Goal: Information Seeking & Learning: Check status

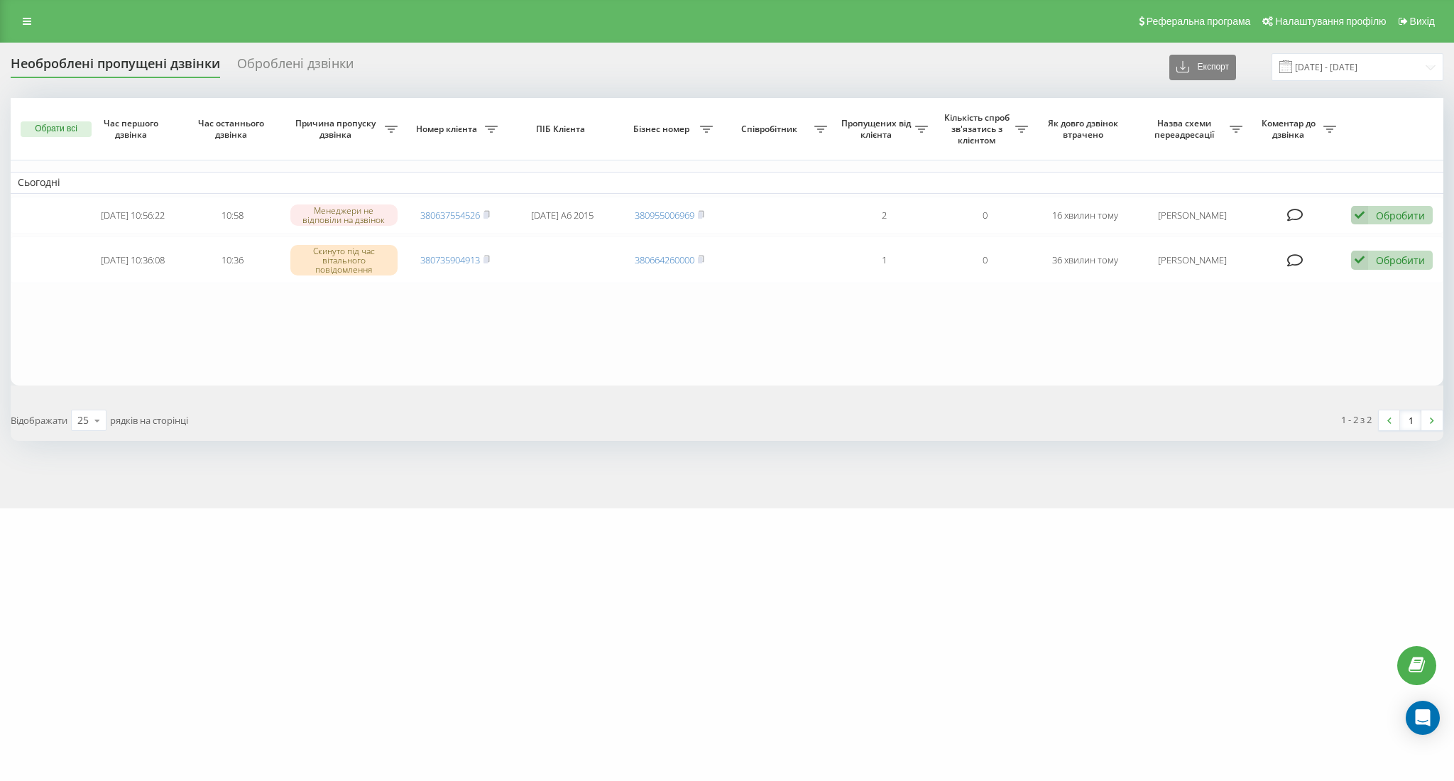
click at [767, 77] on div "Необроблені пропущені дзвінки Оброблені дзвінки Експорт .csv .xlsx 20.09.2025 -…" at bounding box center [727, 67] width 1432 height 28
drag, startPoint x: 104, startPoint y: 251, endPoint x: 549, endPoint y: 298, distance: 446.8
click at [549, 298] on table "Сьогодні 2025-09-20 11:44:36 11:44 Усі менеджери були зайняті або недоступні 38…" at bounding box center [727, 237] width 1432 height 278
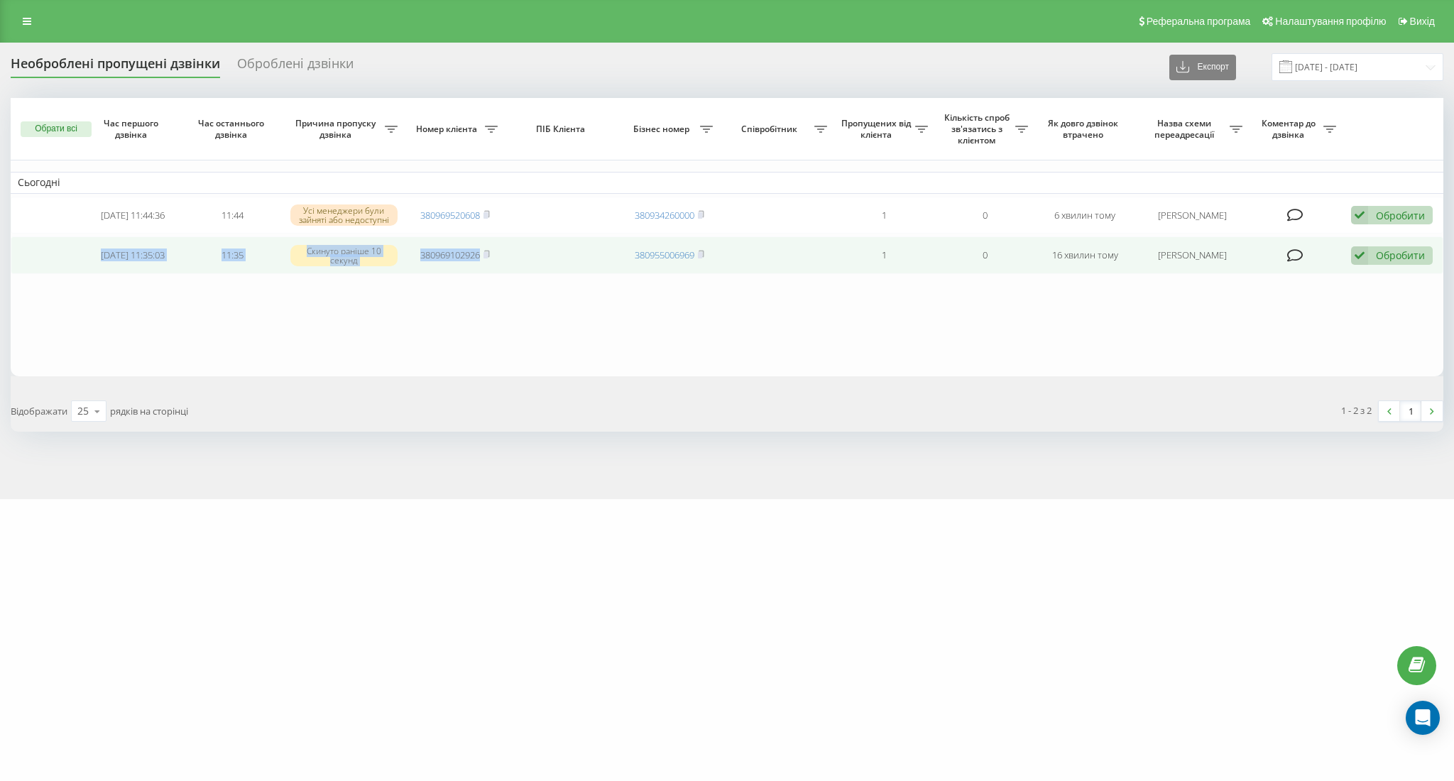
copy tr "2025-09-20 11:35:03 11:35 Скинуто раніше 10 секунд 380969102926"
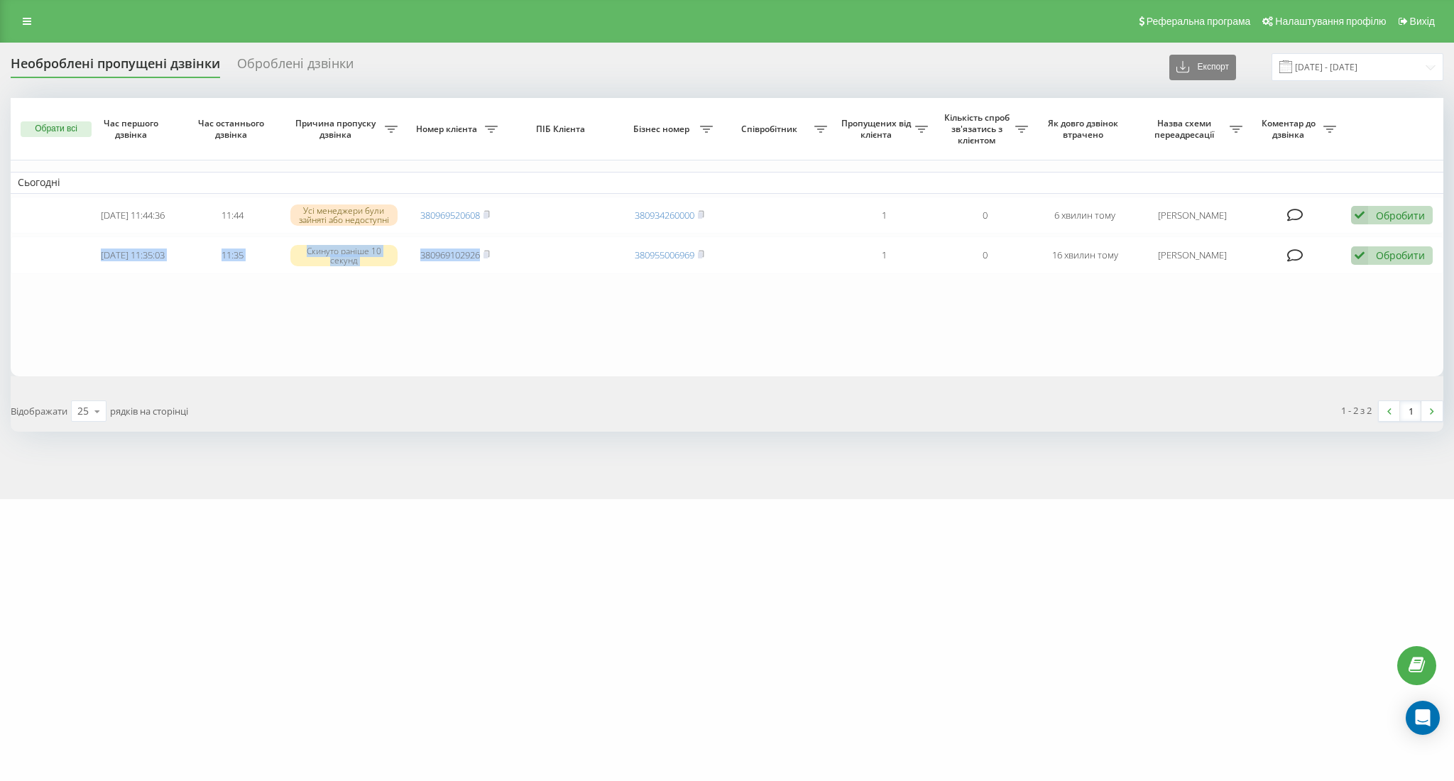
click at [221, 317] on table "Сьогодні 2025-09-20 11:44:36 11:44 Усі менеджери були зайняті або недоступні 38…" at bounding box center [727, 237] width 1432 height 278
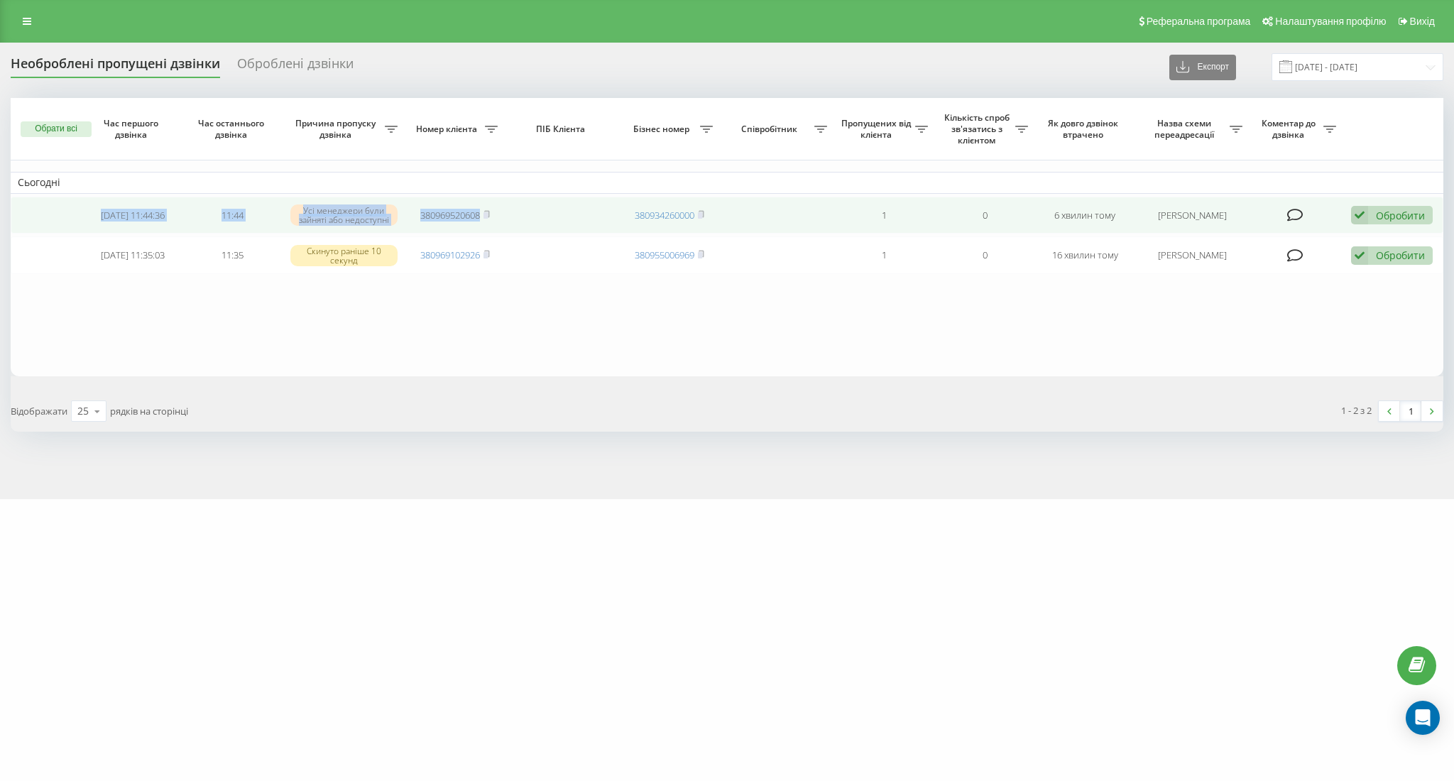
drag, startPoint x: 102, startPoint y: 206, endPoint x: 493, endPoint y: 231, distance: 391.9
click at [493, 231] on tr "2025-09-20 11:44:36 11:44 Усі менеджери були зайняті або недоступні 38096952060…" at bounding box center [727, 216] width 1432 height 38
copy tr "2025-09-20 11:44:36 11:44 Усі менеджери були зайняті або недоступні 380969520608"
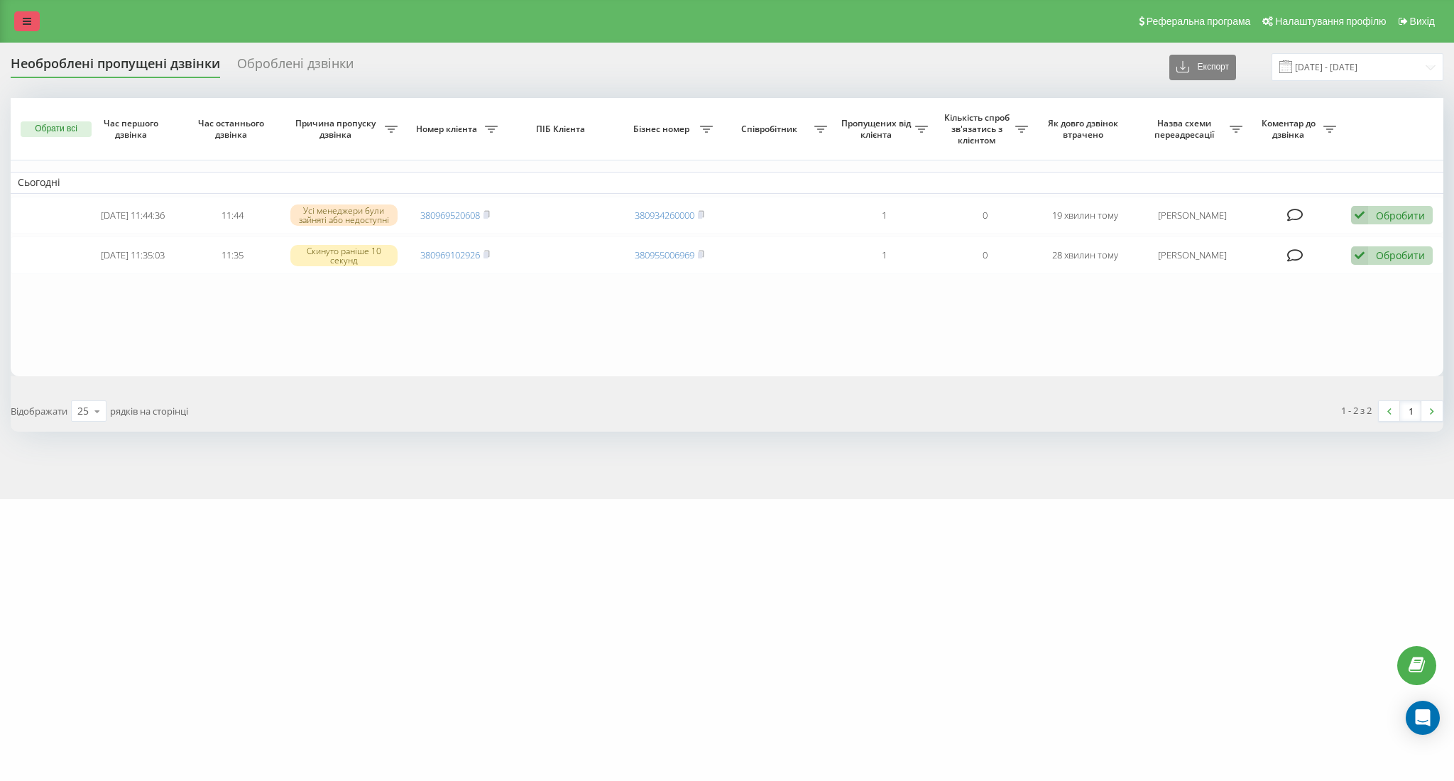
click at [35, 22] on link at bounding box center [27, 21] width 26 height 20
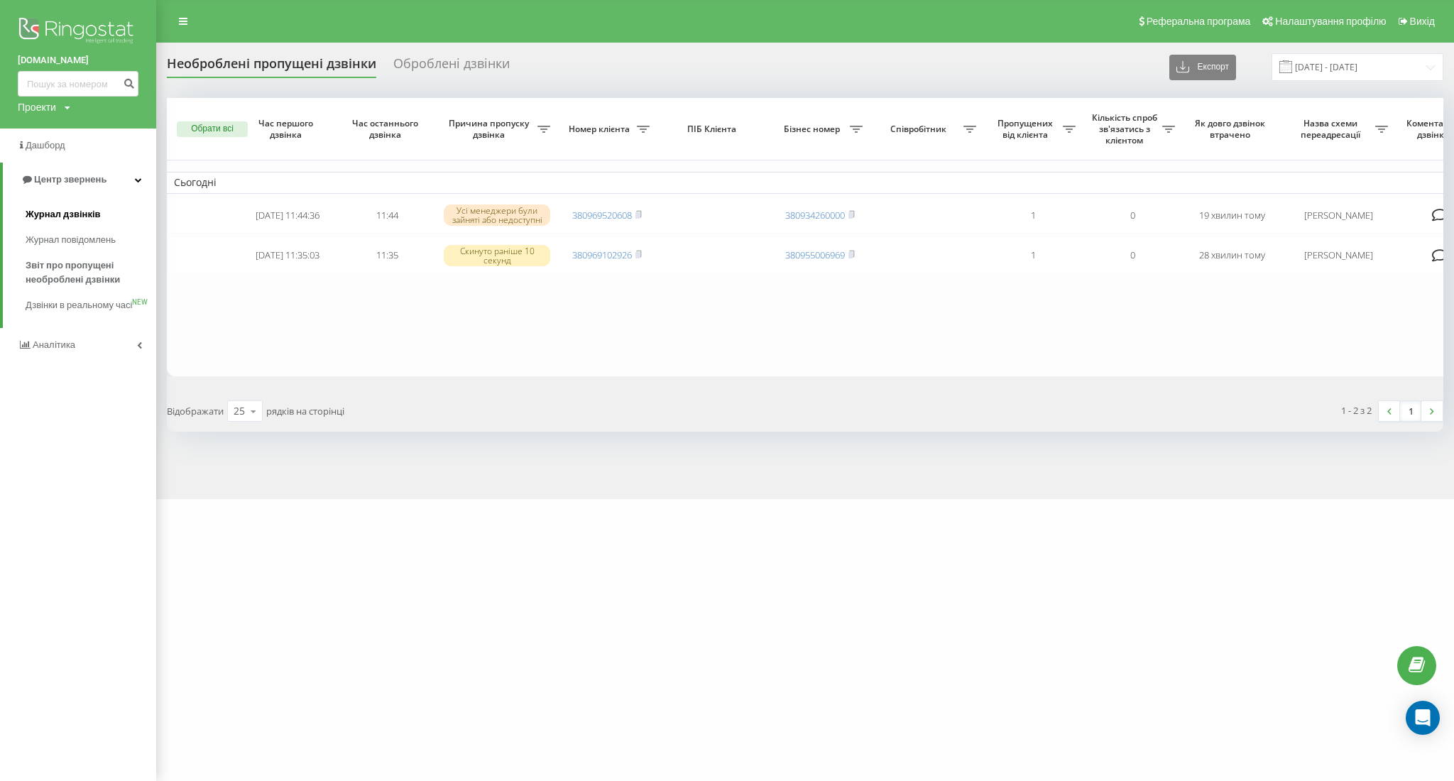
click at [91, 212] on span "Журнал дзвінків" at bounding box center [63, 214] width 75 height 14
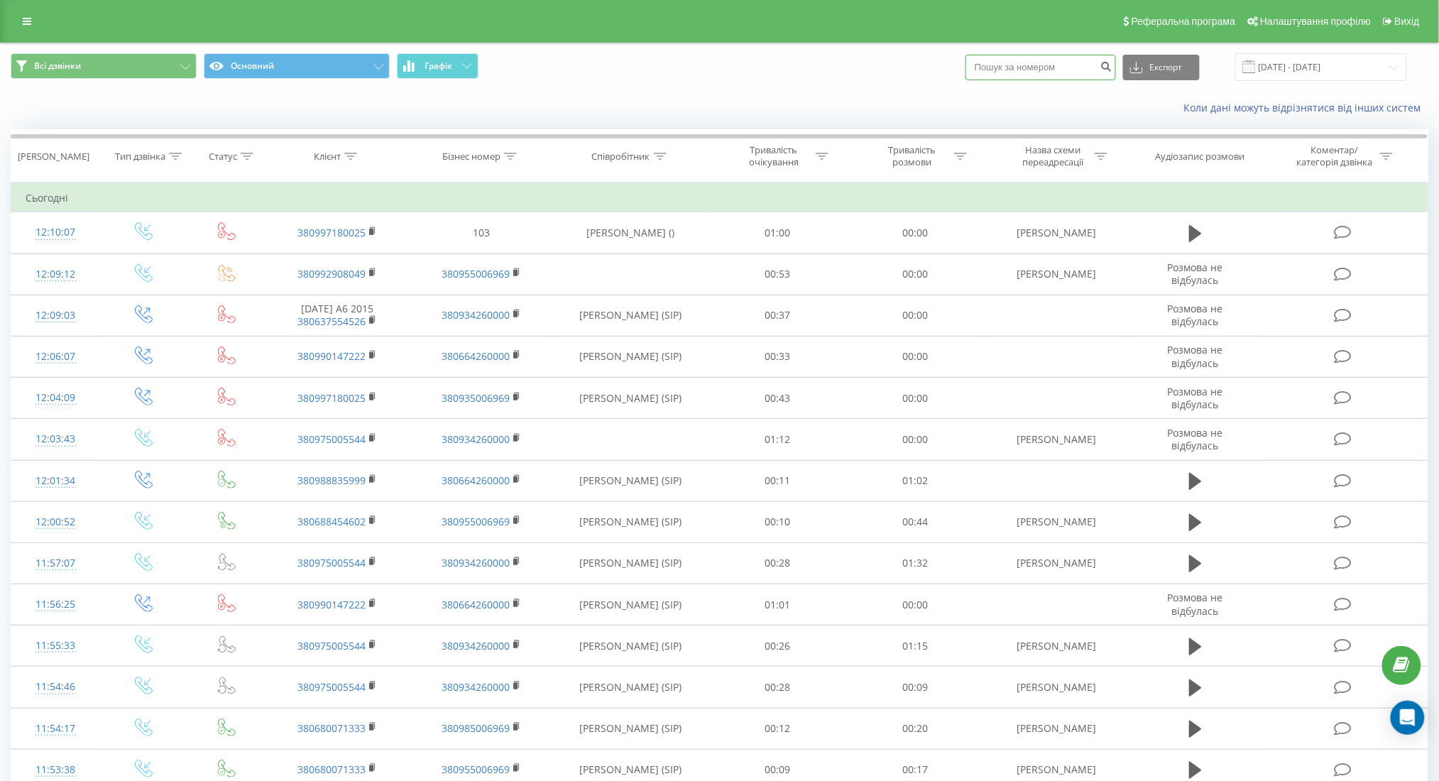
click at [1064, 64] on input at bounding box center [1040, 68] width 150 height 26
paste input "[PHONE_NUMBER]"
type input "[PHONE_NUMBER]"
click at [1112, 69] on icon "submit" at bounding box center [1106, 64] width 12 height 9
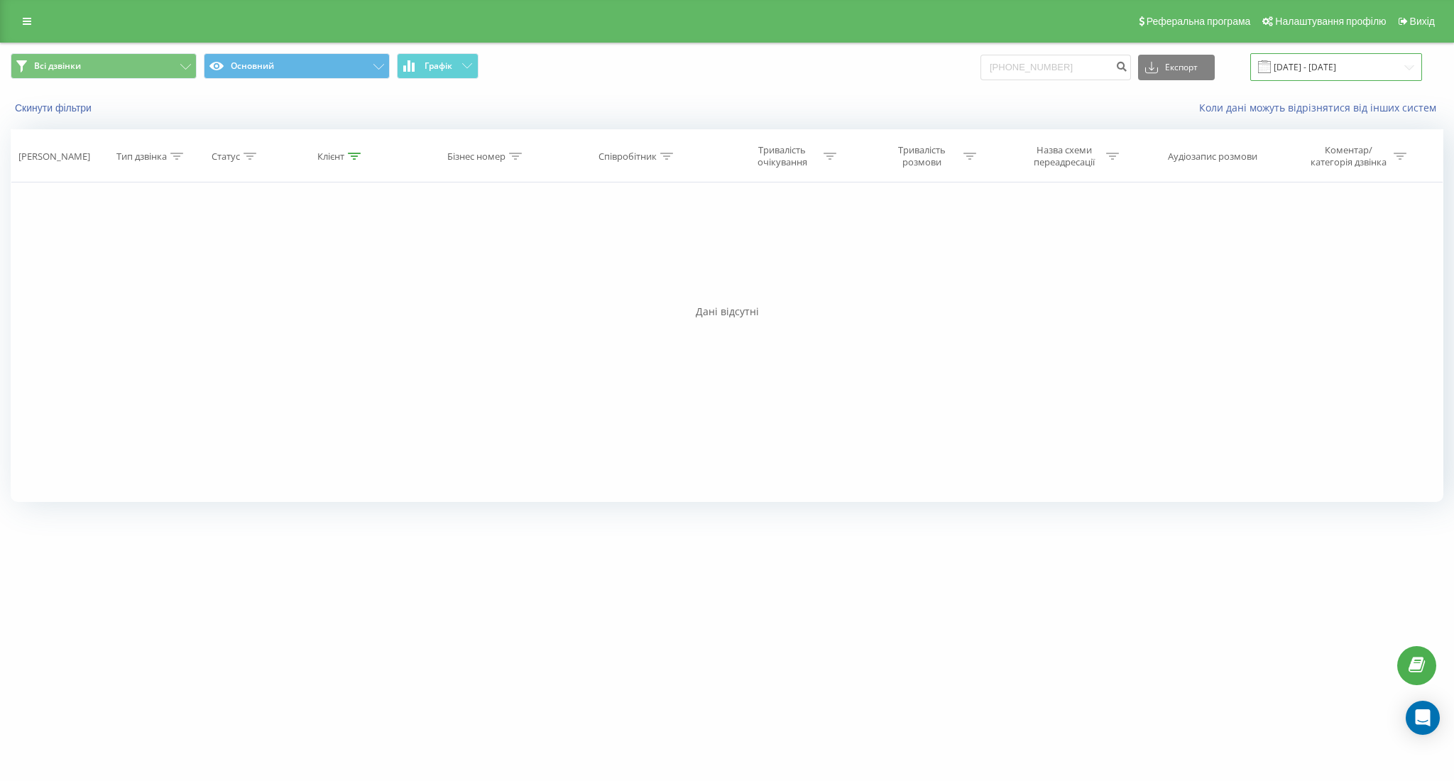
click at [1342, 65] on input "20.06.2025 - 20.09.2025" at bounding box center [1336, 67] width 172 height 28
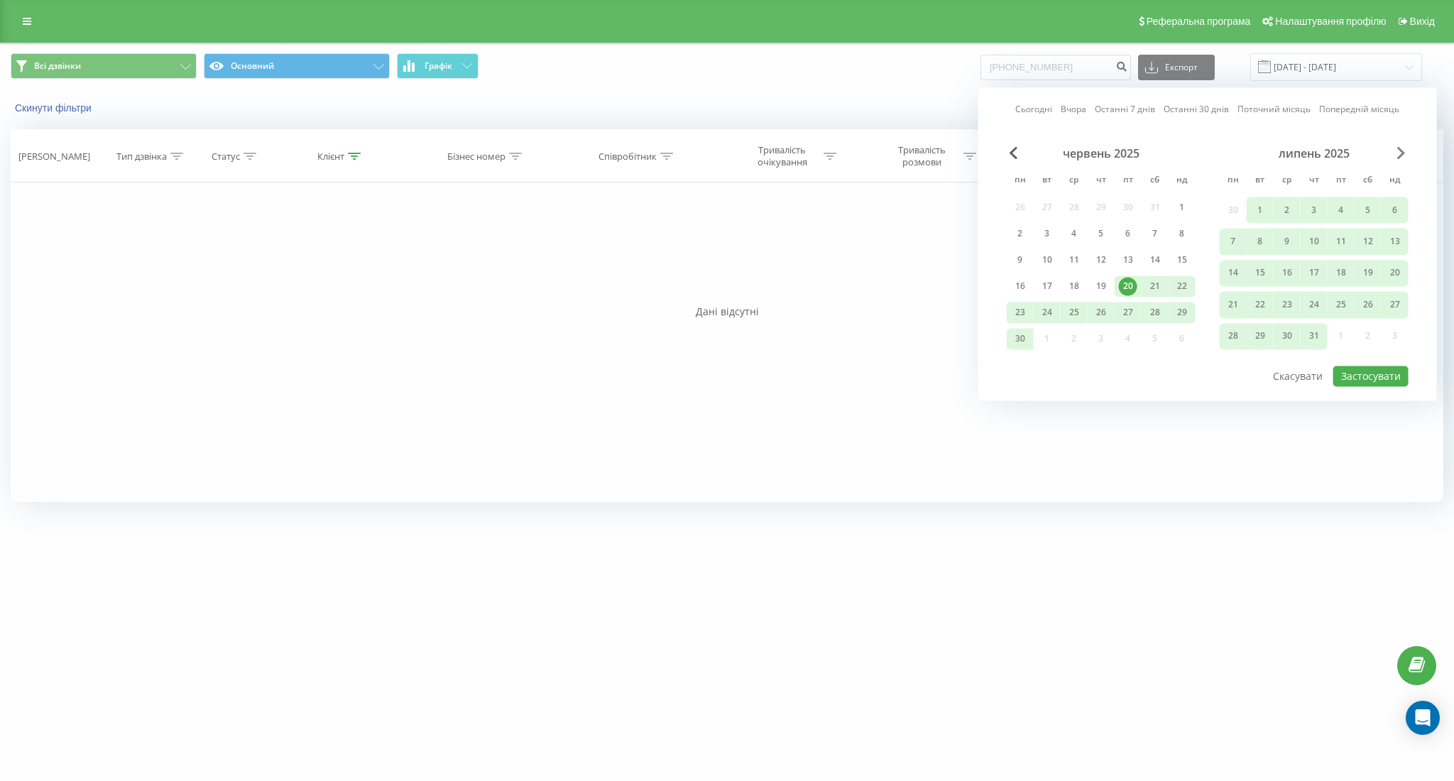
click at [1401, 153] on span "Next Month" at bounding box center [1401, 152] width 9 height 13
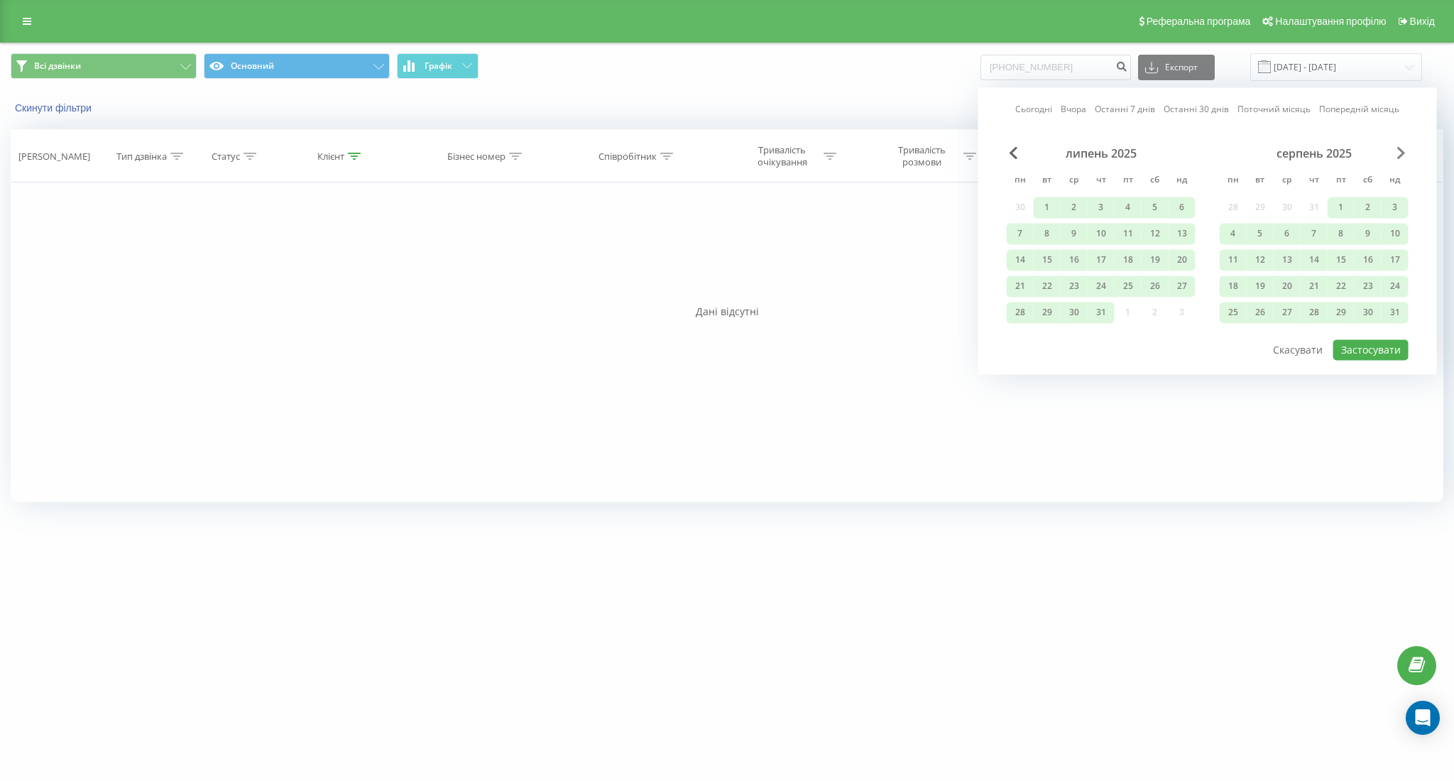
click at [1401, 153] on span "Next Month" at bounding box center [1401, 152] width 9 height 13
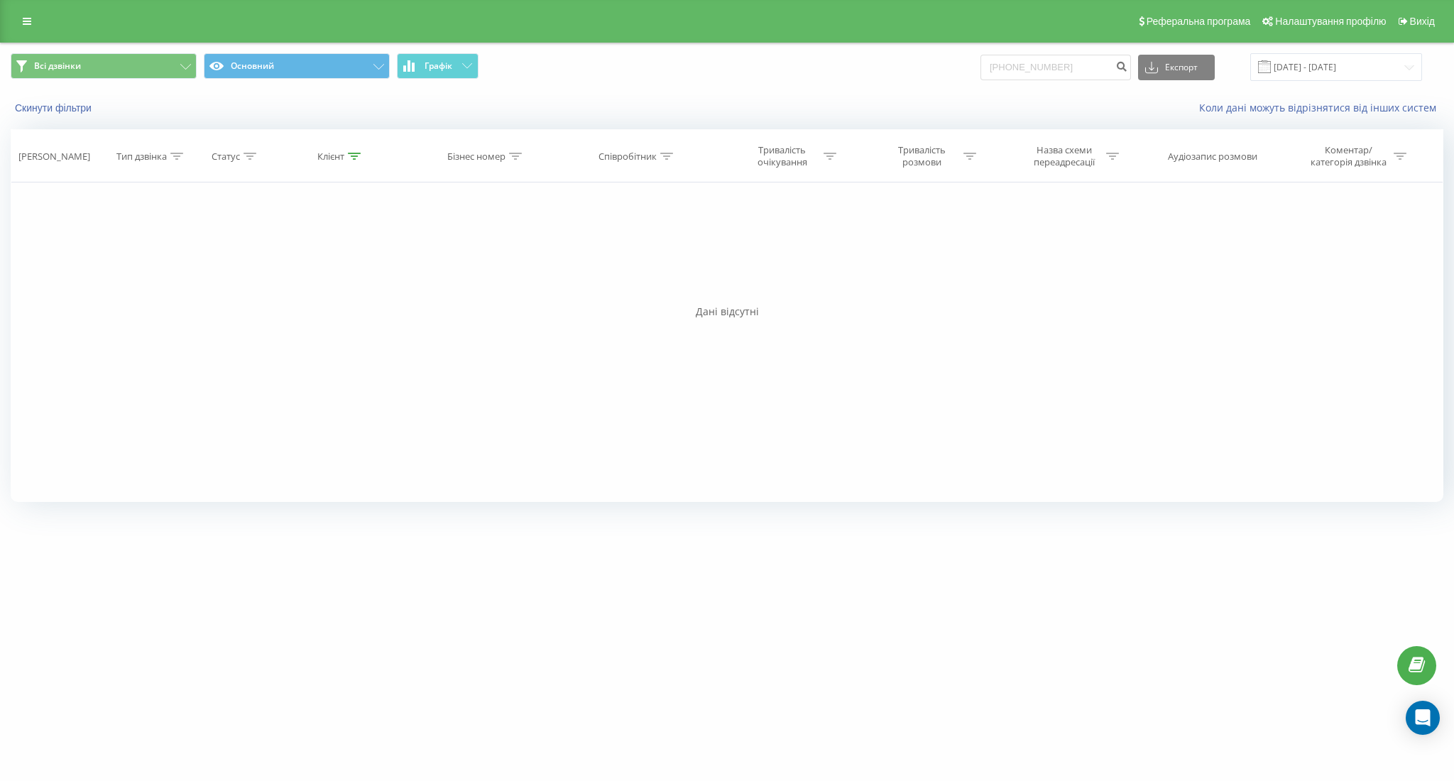
click at [755, 100] on div "Скинути фільтри Коли дані можуть відрізнятися вiд інших систем" at bounding box center [727, 108] width 1452 height 34
click at [1090, 57] on input "+380990147222" at bounding box center [1055, 68] width 150 height 26
click at [1097, 67] on input "+380990147222" at bounding box center [1055, 68] width 150 height 26
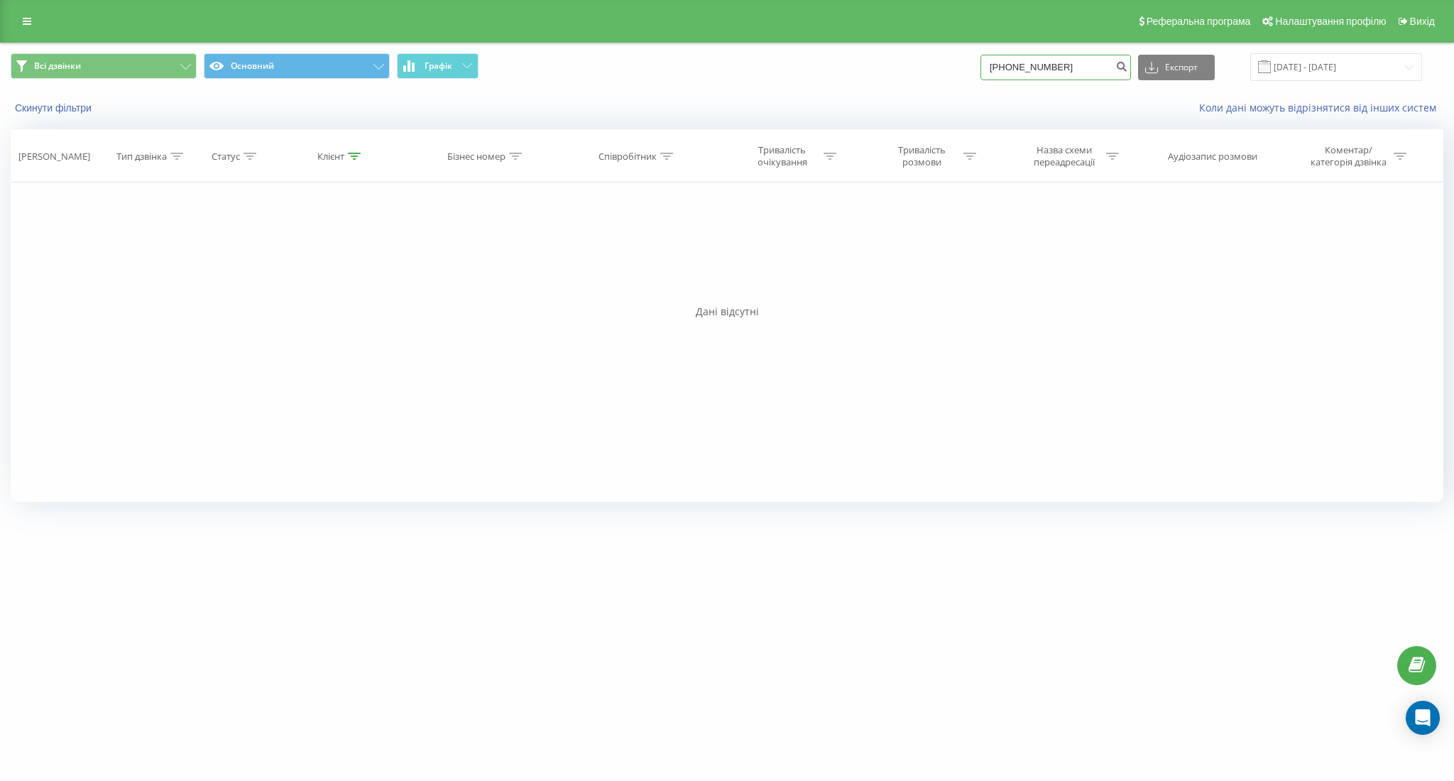
click at [1097, 67] on input "+380990147222" at bounding box center [1055, 68] width 150 height 26
paste input
type input "380990147222"
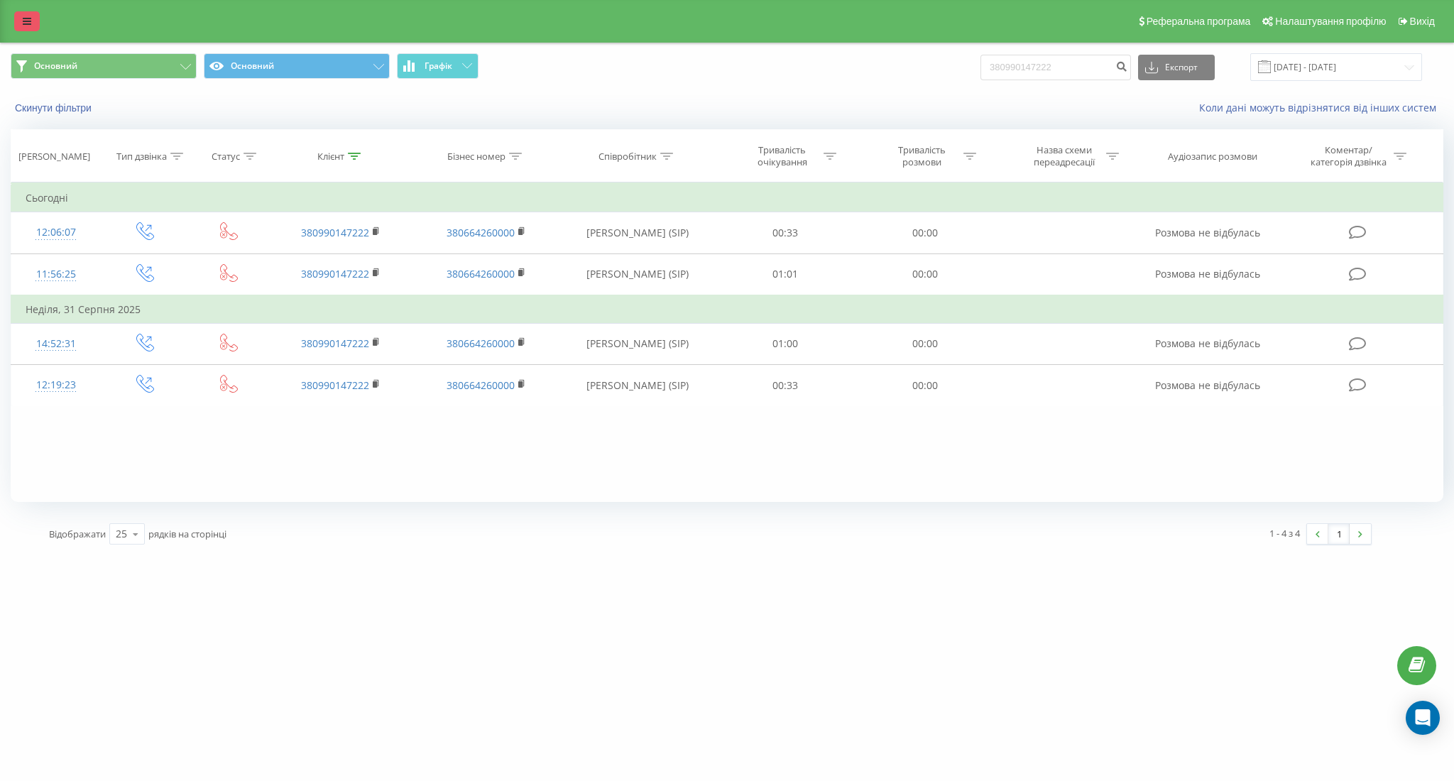
click at [30, 17] on icon at bounding box center [27, 21] width 9 height 10
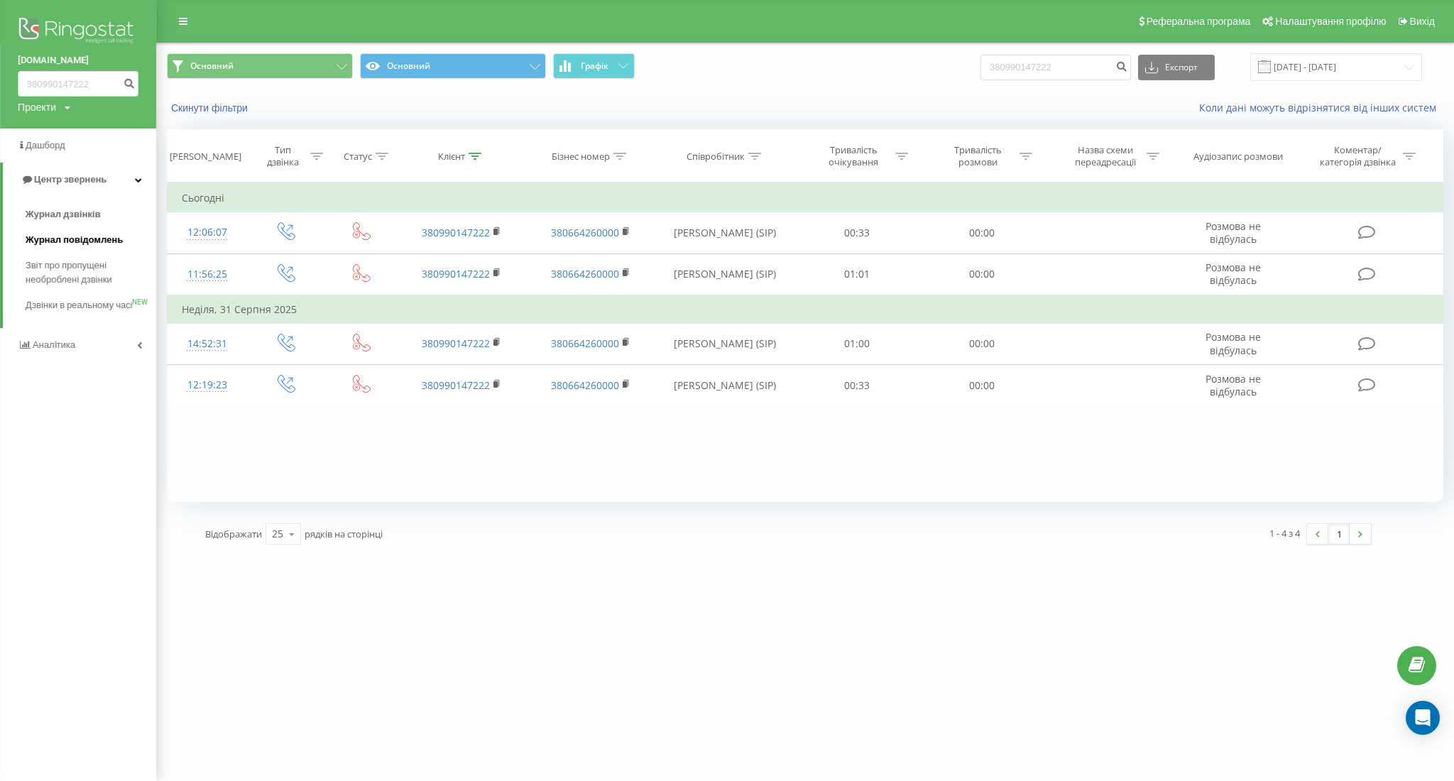
click at [94, 243] on span "Журнал повідомлень" at bounding box center [74, 240] width 97 height 14
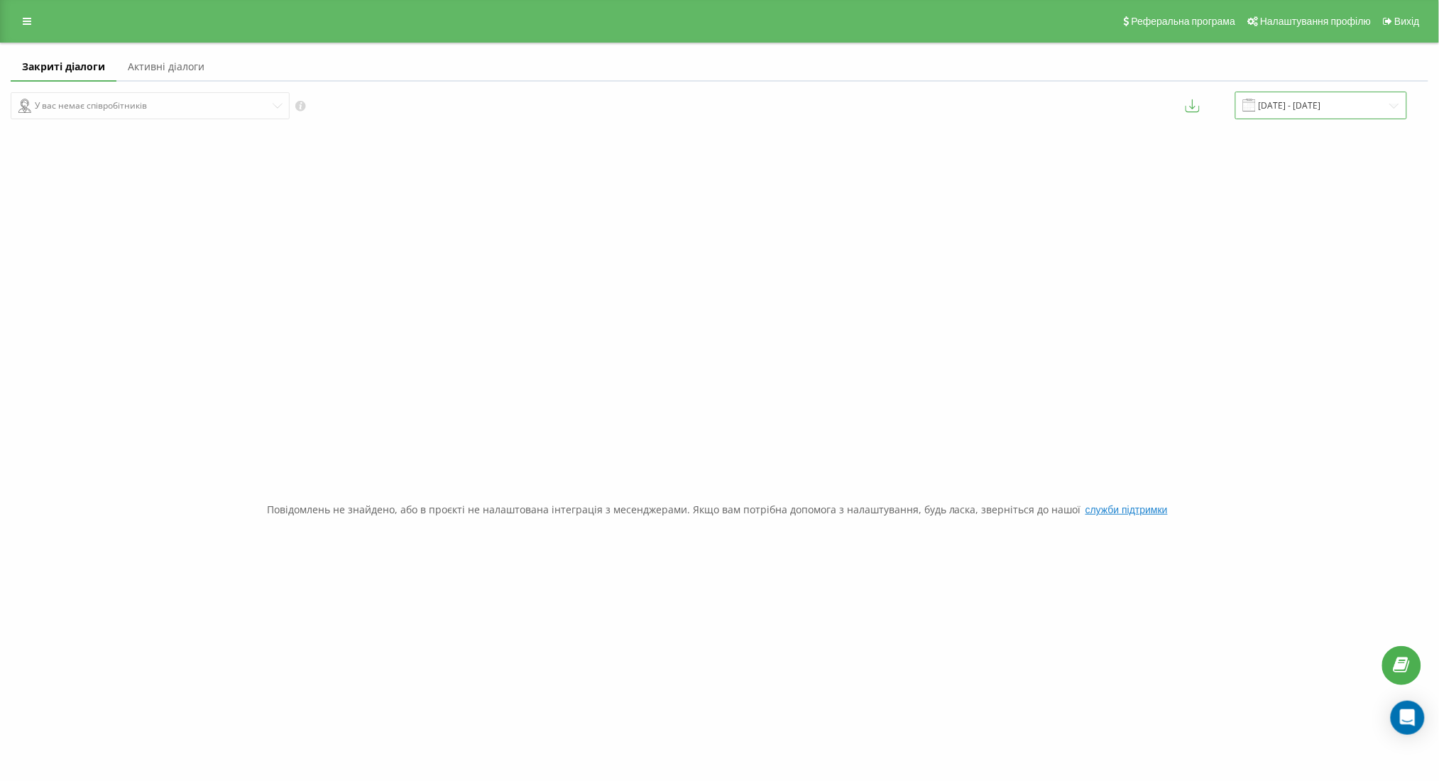
click at [1344, 111] on input "[DATE] - [DATE]" at bounding box center [1321, 106] width 172 height 28
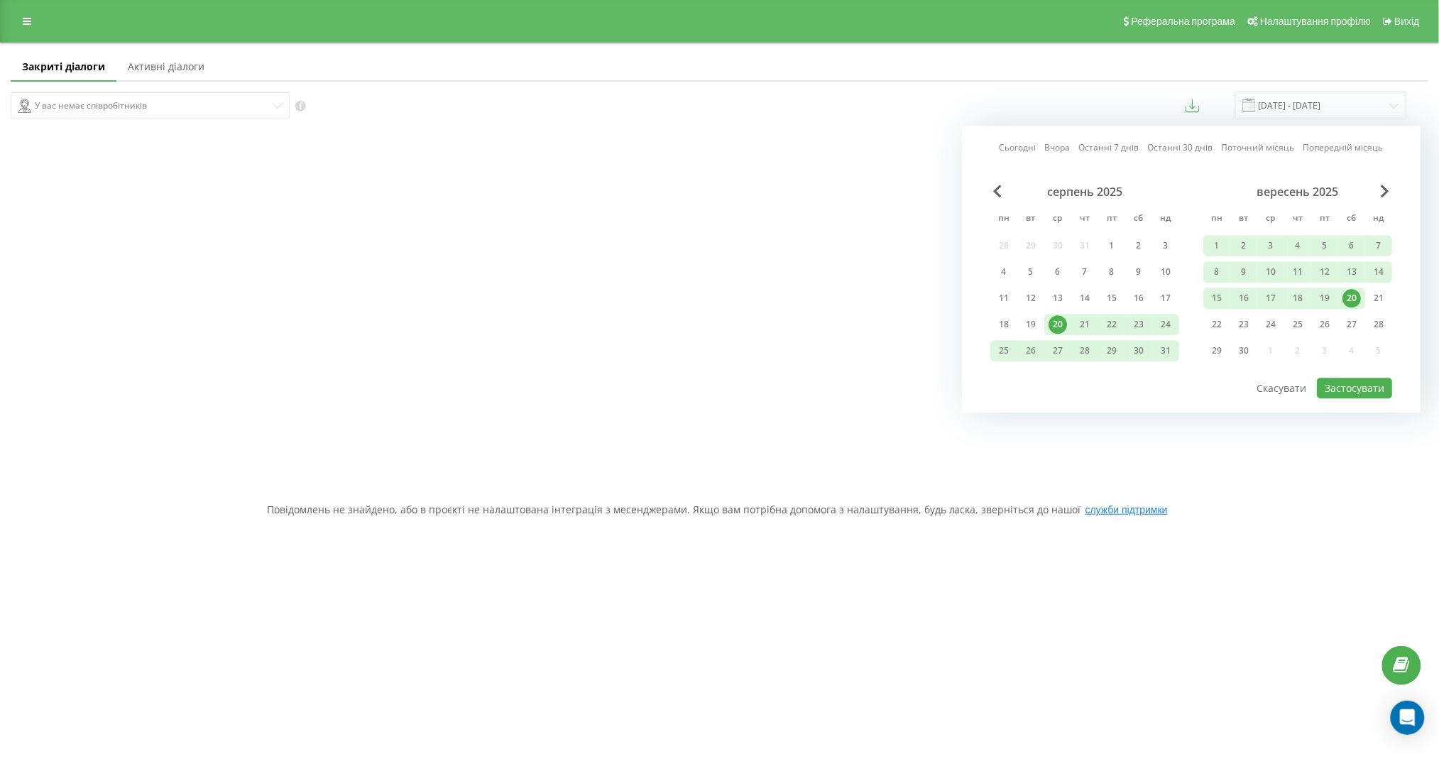
click at [1354, 297] on div "20" at bounding box center [1351, 298] width 18 height 18
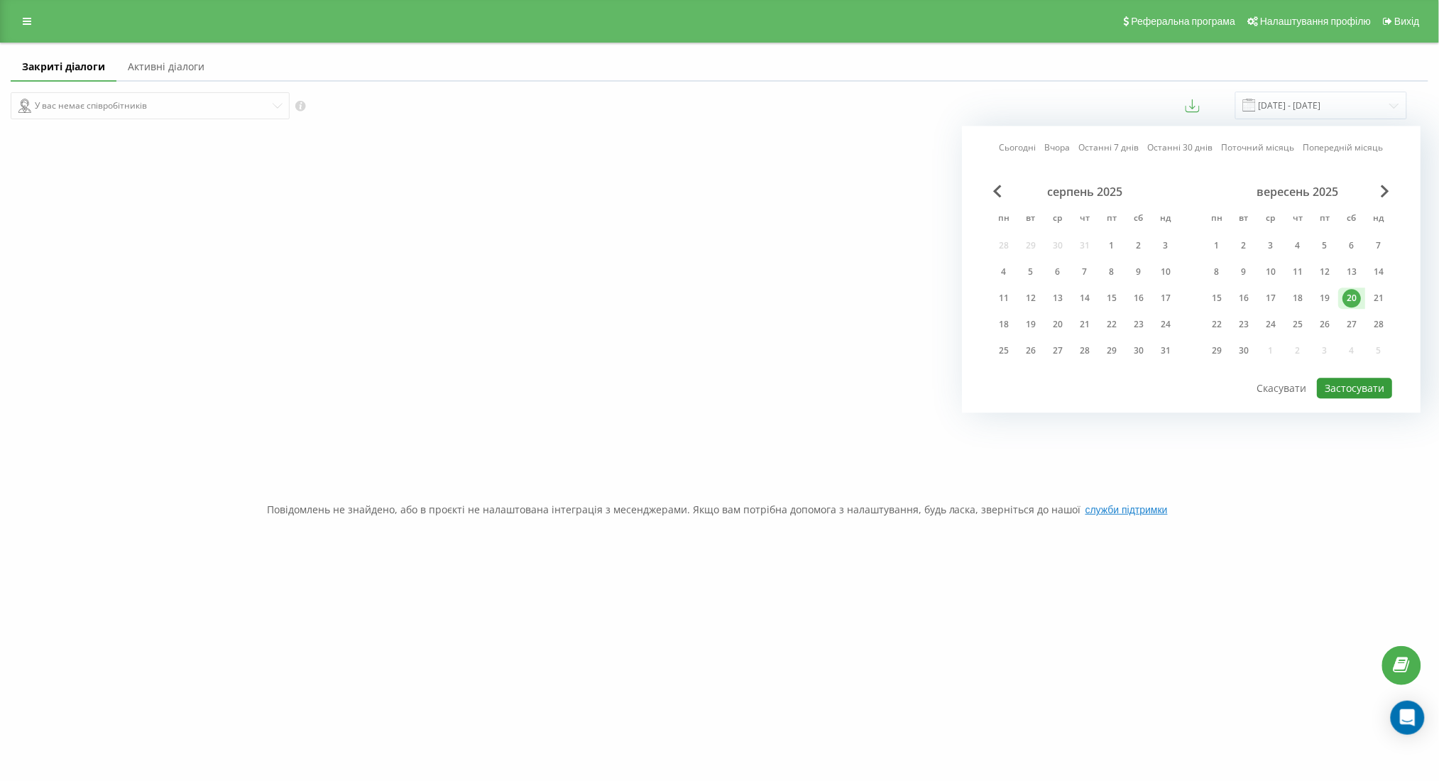
click at [1370, 392] on button "Застосувати" at bounding box center [1354, 388] width 75 height 21
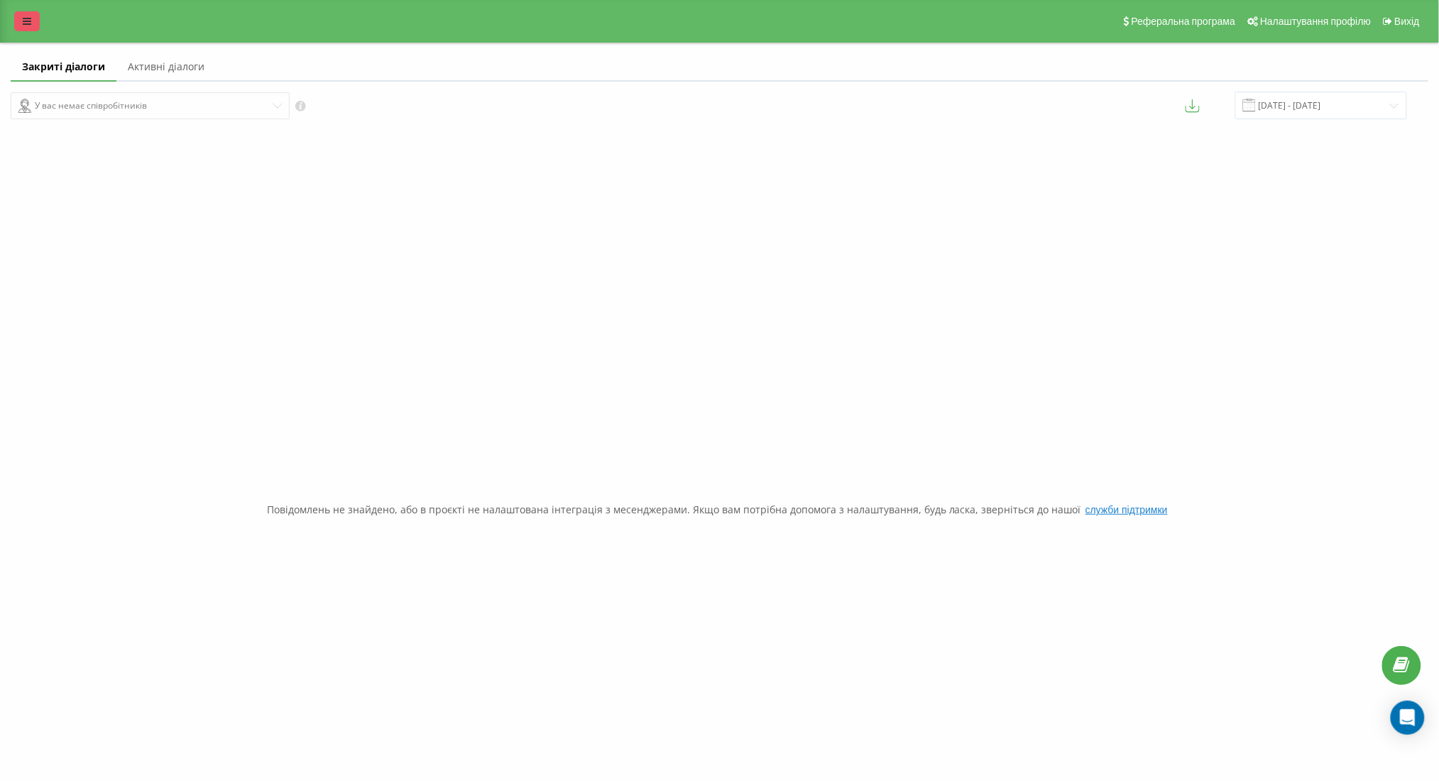
click at [18, 20] on link at bounding box center [27, 21] width 26 height 20
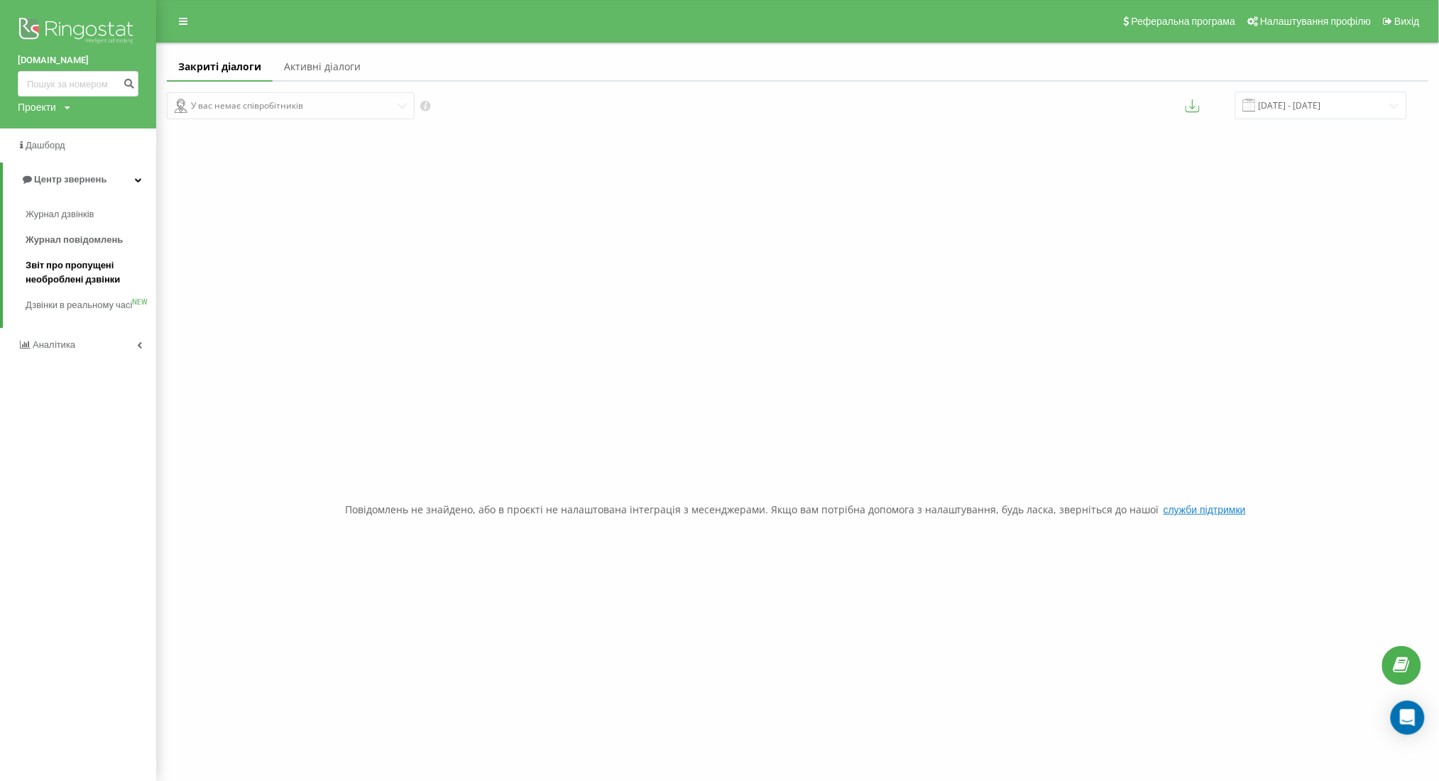
click at [95, 268] on span "Звіт про пропущені необроблені дзвінки" at bounding box center [88, 272] width 124 height 28
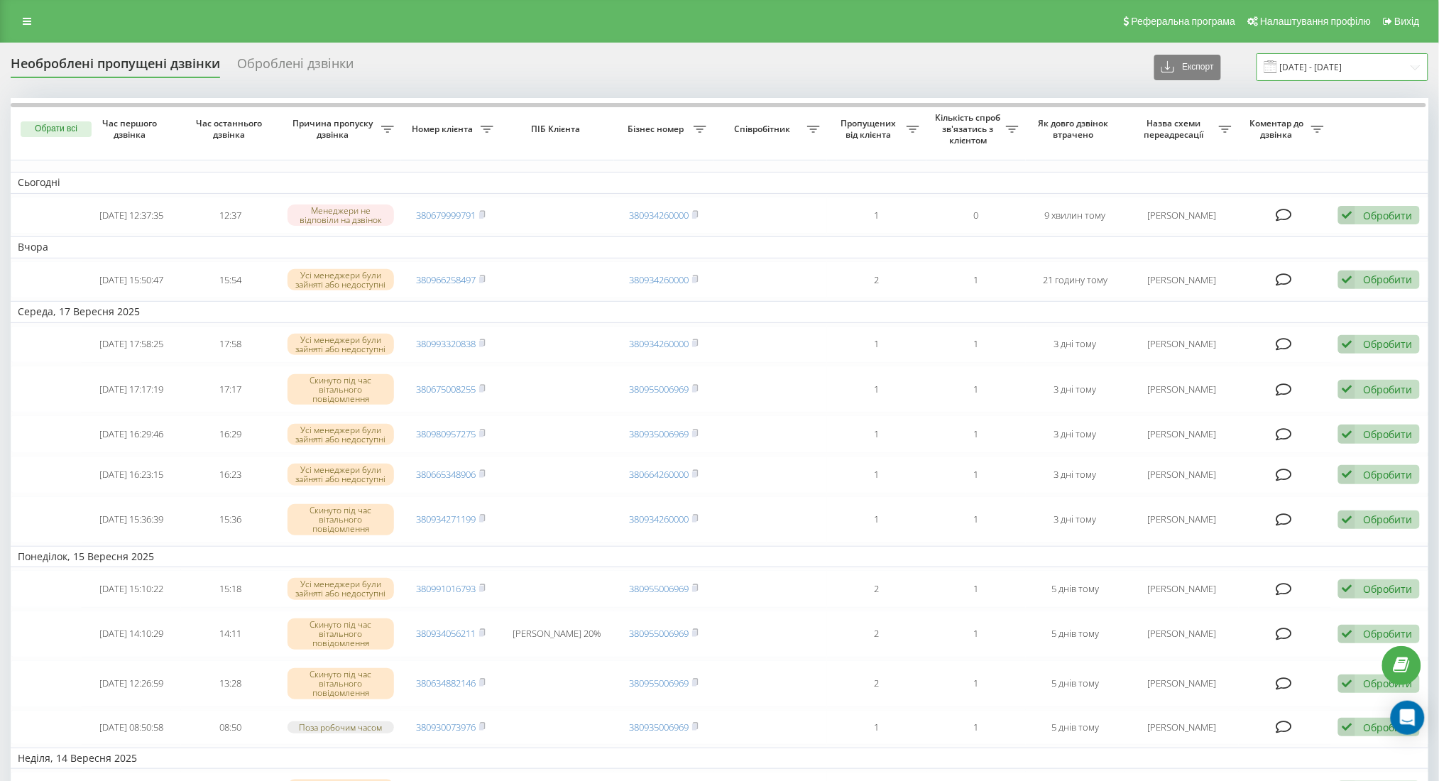
click at [1353, 63] on input "[DATE] - [DATE]" at bounding box center [1342, 67] width 172 height 28
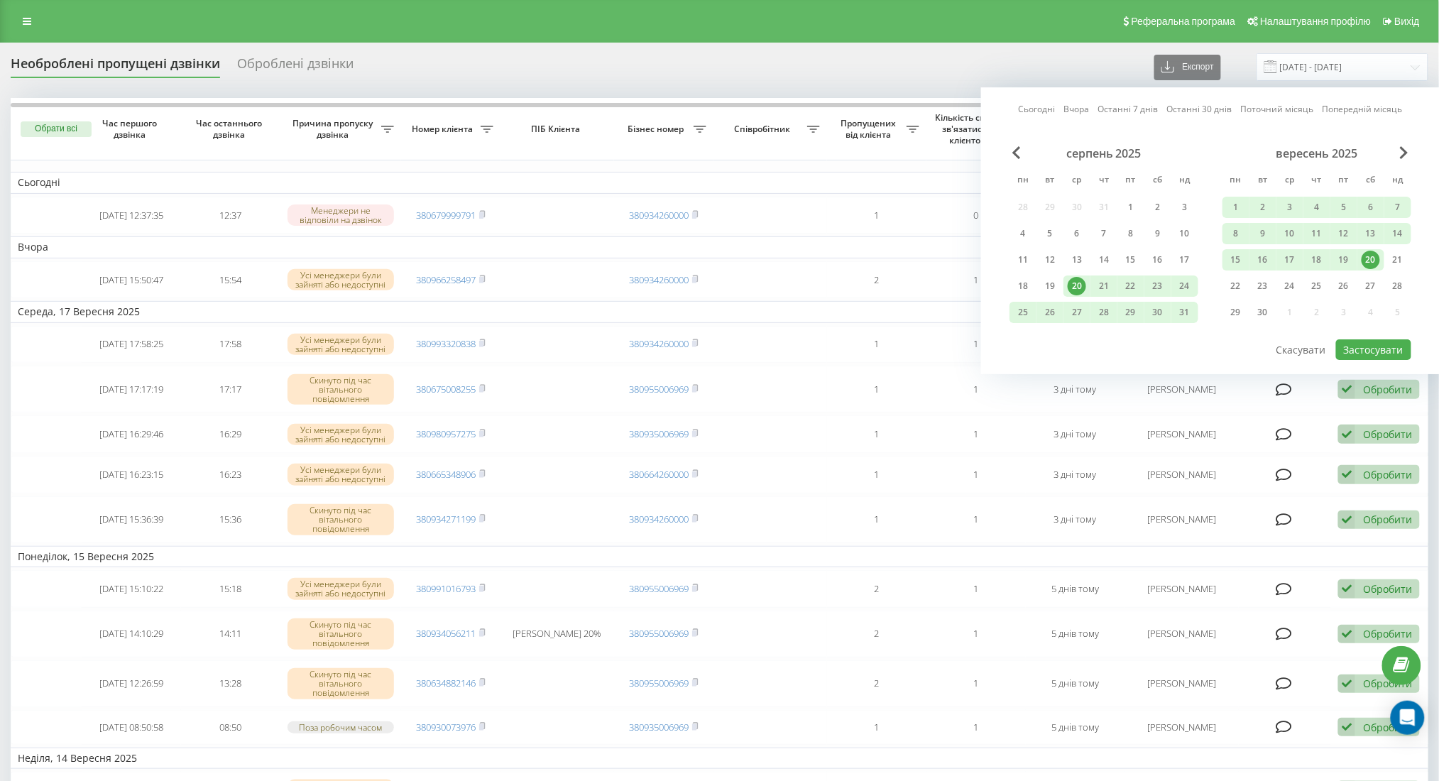
click at [1372, 263] on div "20" at bounding box center [1370, 260] width 18 height 18
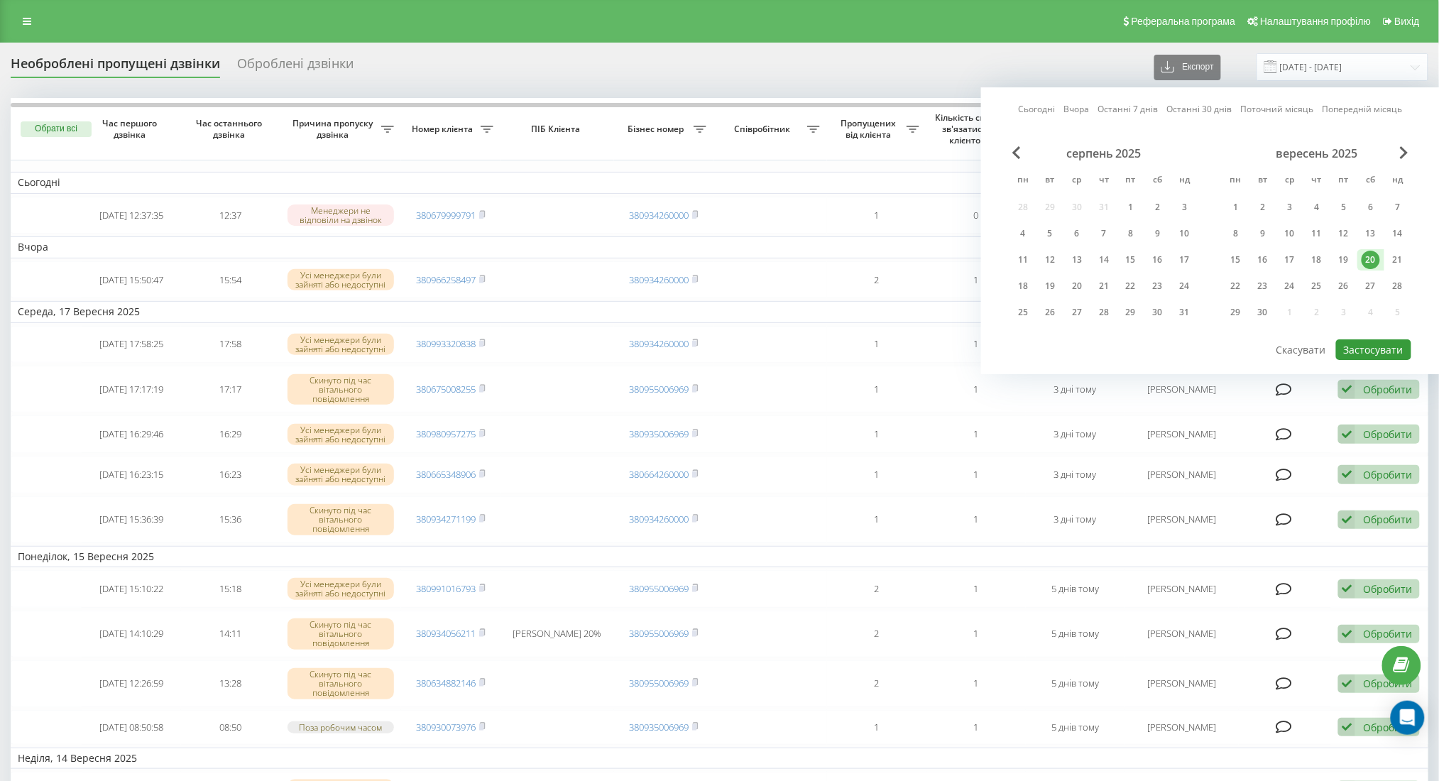
click at [1376, 344] on button "Застосувати" at bounding box center [1373, 349] width 75 height 21
type input "[DATE] - [DATE]"
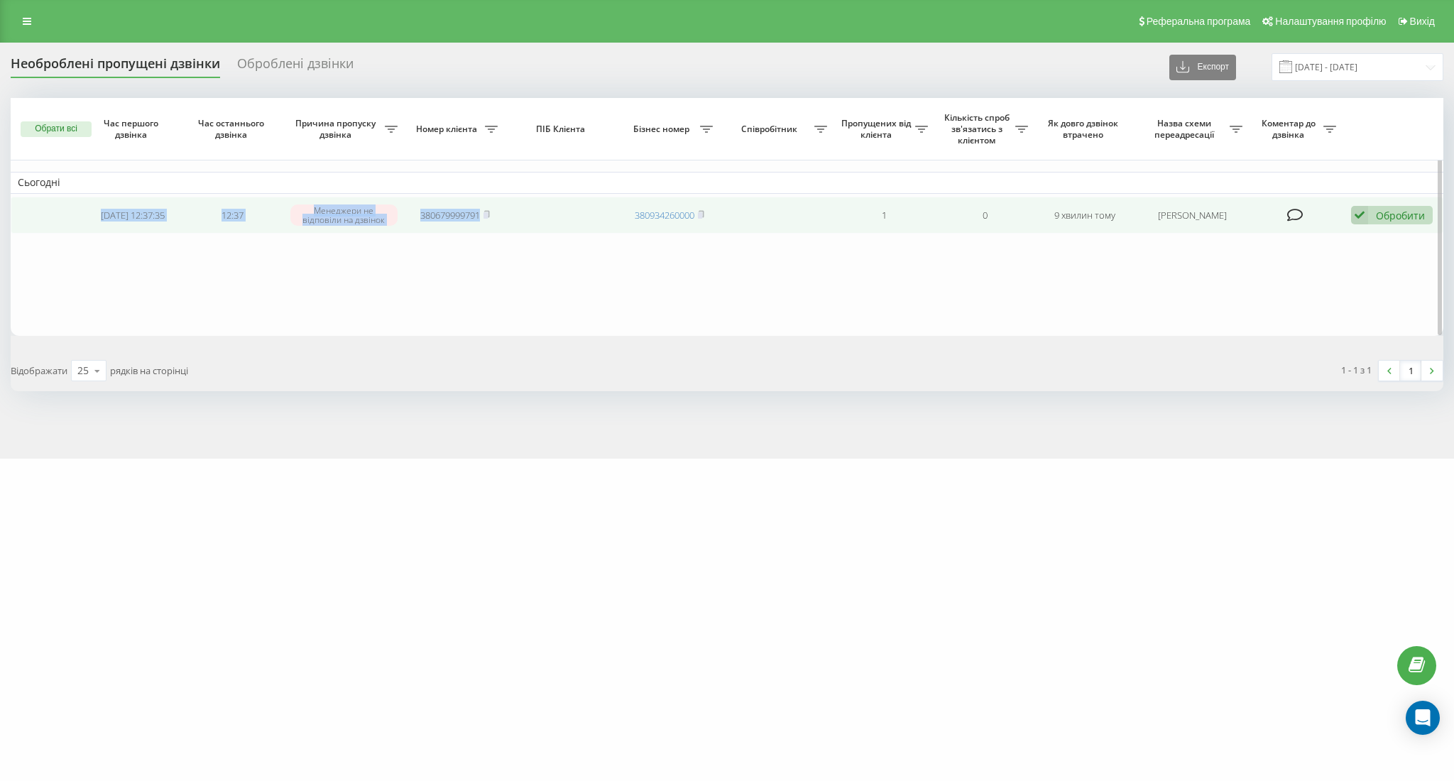
drag, startPoint x: 75, startPoint y: 206, endPoint x: 383, endPoint y: 228, distance: 308.1
click at [520, 238] on table "Сьогодні [DATE] 12:37:35 12:37 [PERSON_NAME] не відповіли на дзвінок 3806799997…" at bounding box center [727, 217] width 1432 height 238
